Goal: Transaction & Acquisition: Download file/media

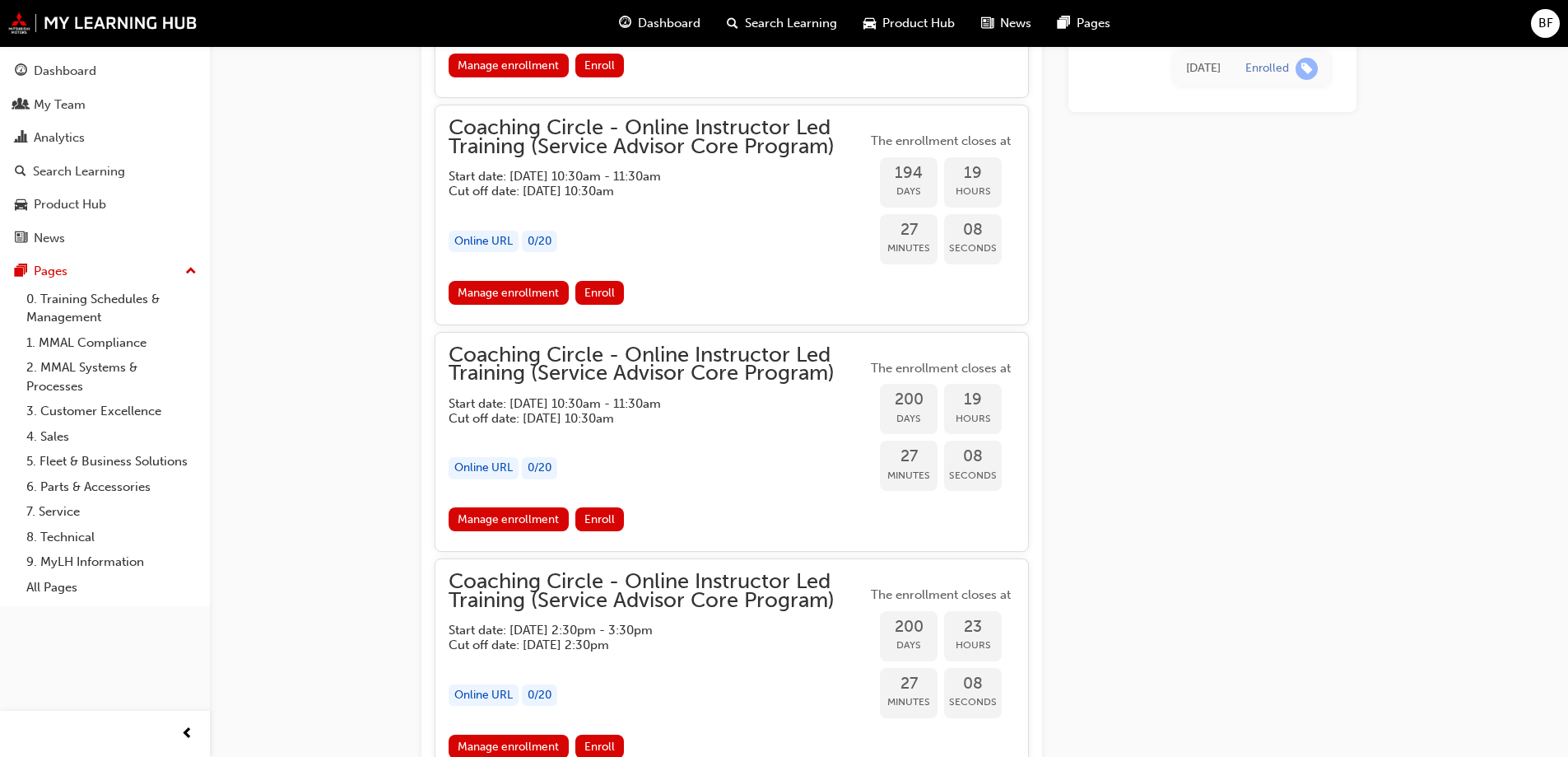
scroll to position [3097, 0]
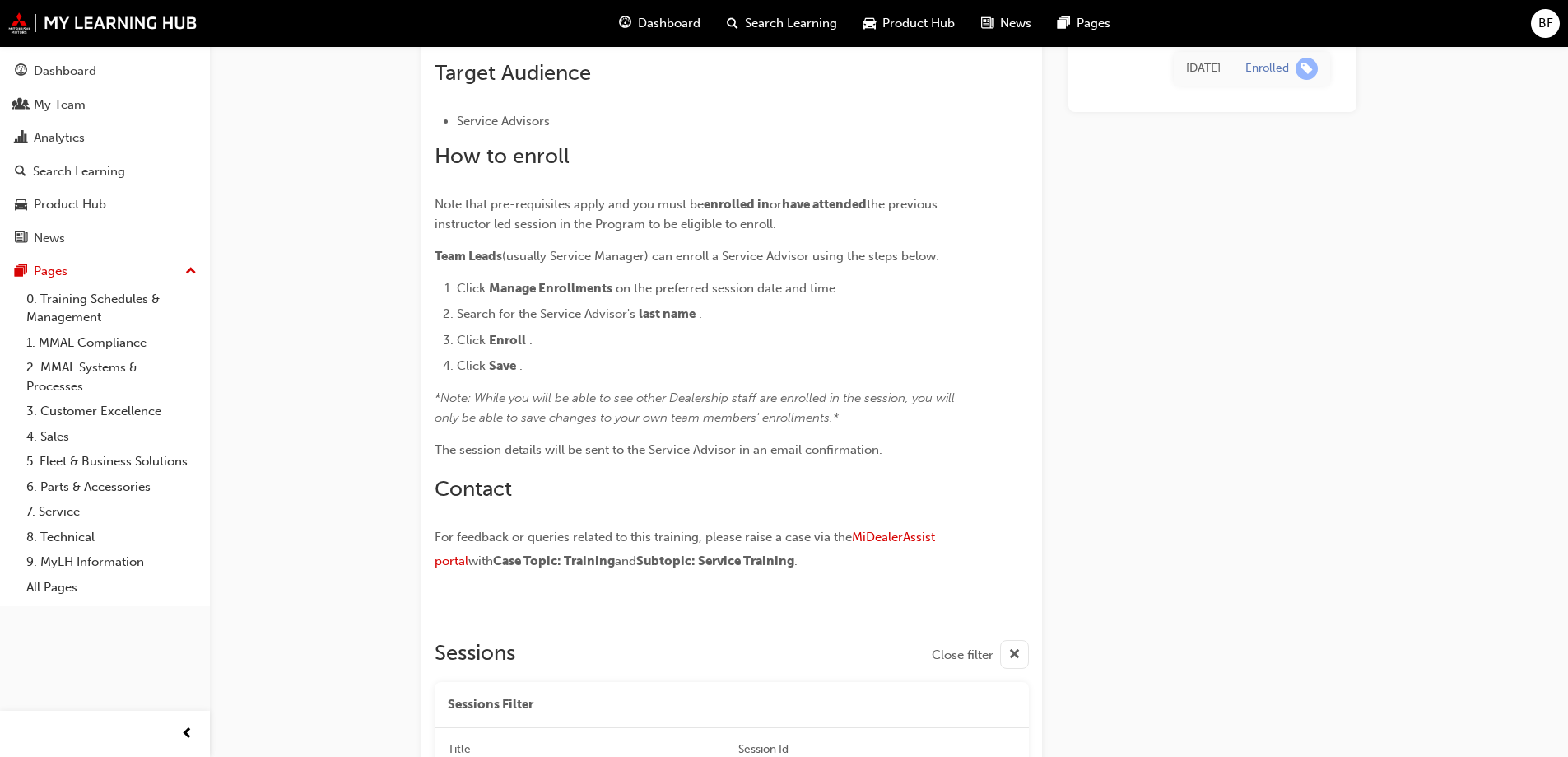
scroll to position [126, 0]
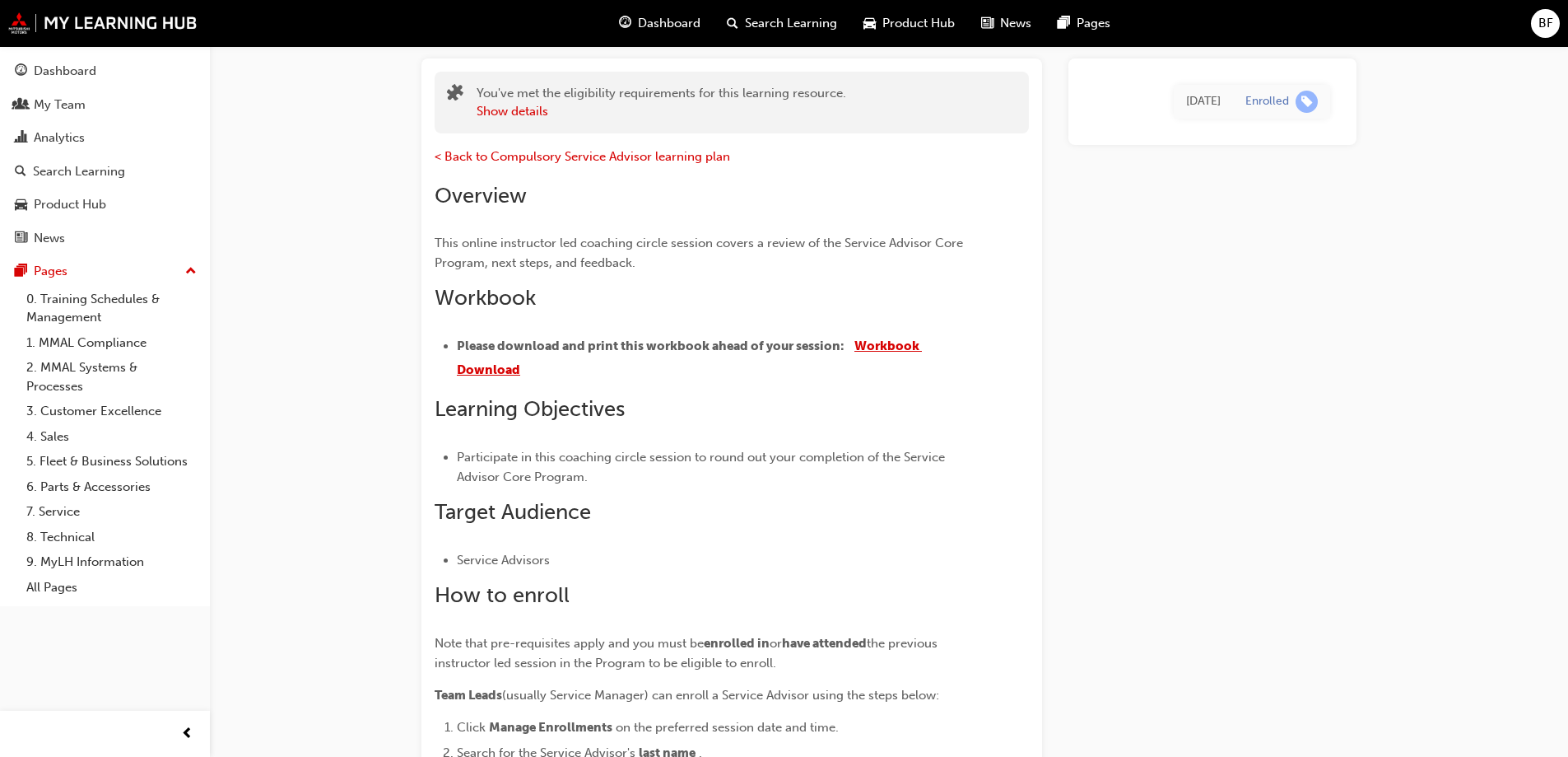
click at [901, 341] on span "Workbook Download" at bounding box center [689, 357] width 465 height 39
